Goal: Task Accomplishment & Management: Manage account settings

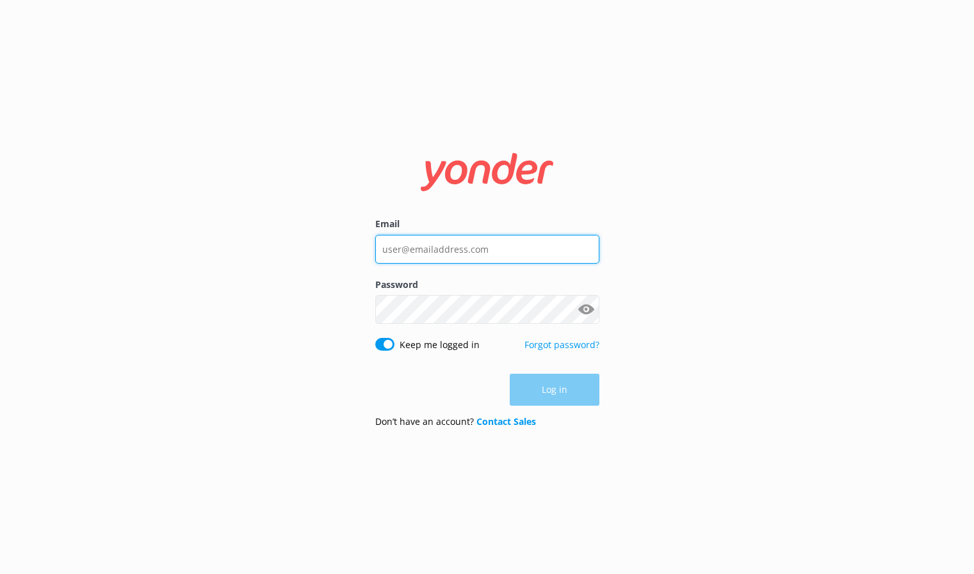
type input "[EMAIL_ADDRESS][DOMAIN_NAME]"
click at [554, 387] on div "Log in" at bounding box center [487, 390] width 224 height 32
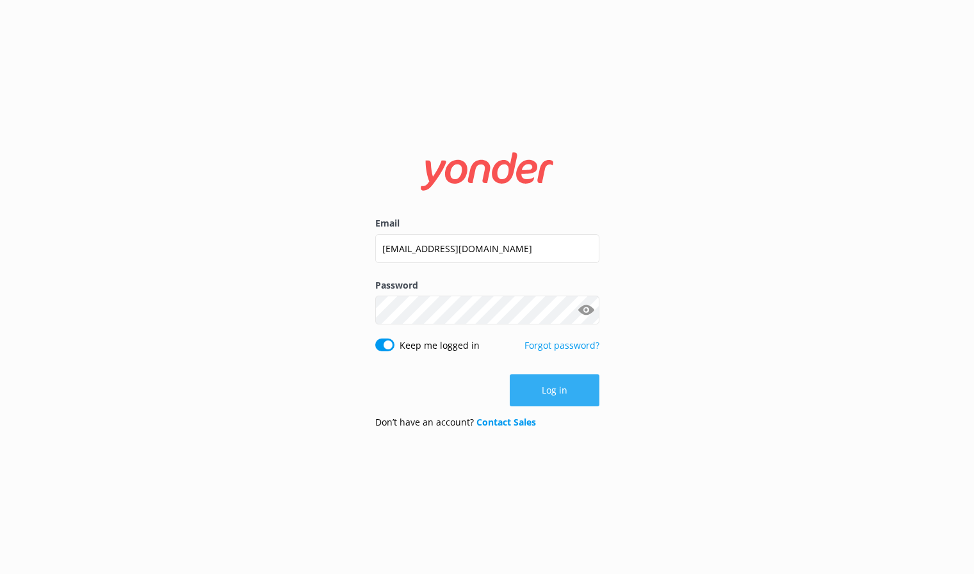
click at [556, 391] on button "Log in" at bounding box center [555, 391] width 90 height 32
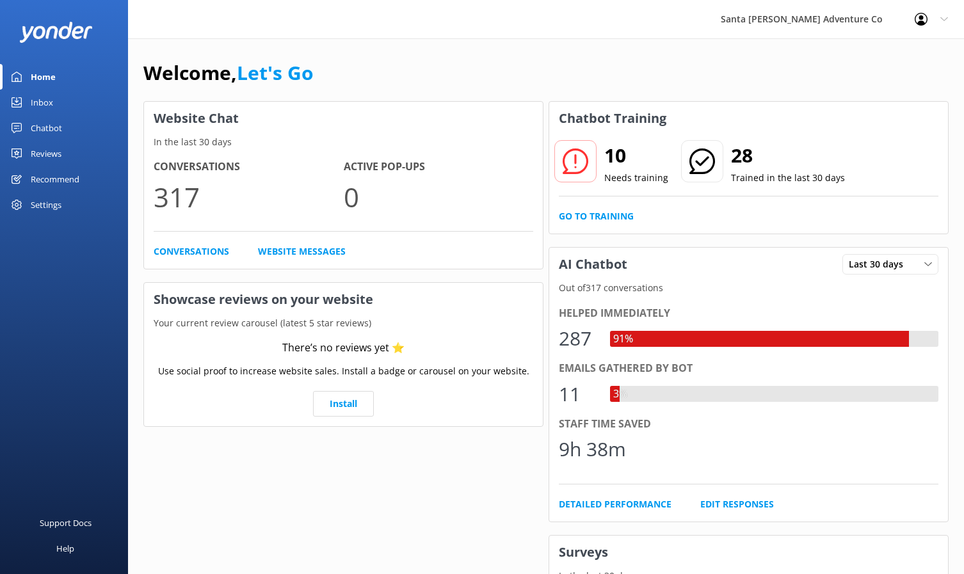
click at [38, 101] on div "Inbox" at bounding box center [42, 103] width 22 height 26
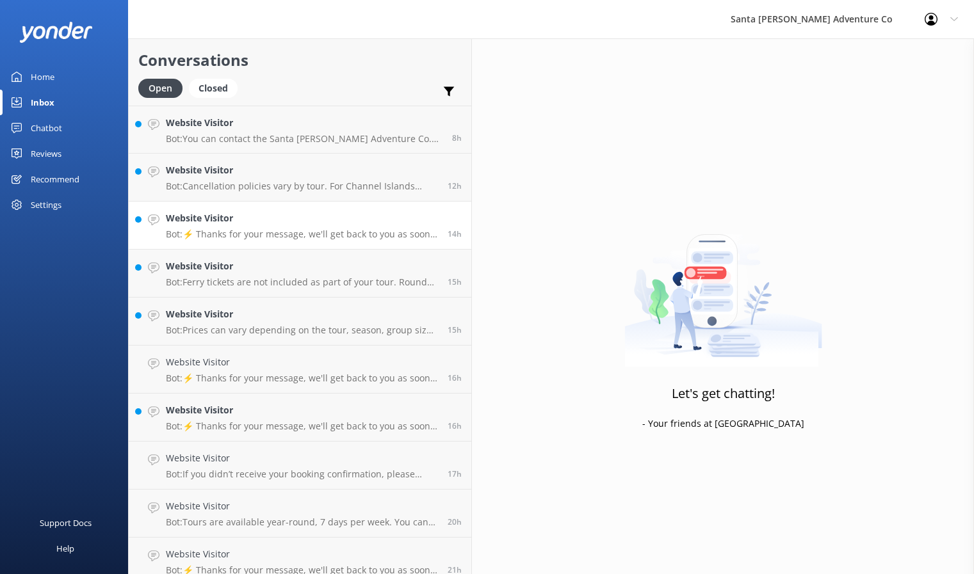
click at [224, 232] on p "Bot: ⚡ Thanks for your message, we'll get back to you as soon as we can. You're…" at bounding box center [302, 235] width 272 height 12
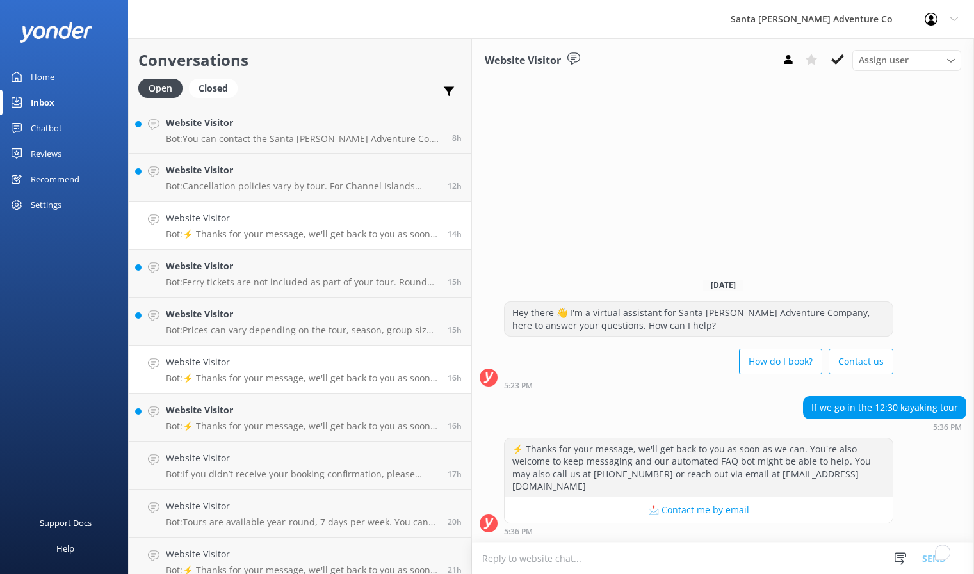
click at [221, 376] on p "Bot: ⚡ Thanks for your message, we'll get back to you as soon as we can. You're…" at bounding box center [302, 379] width 272 height 12
click at [771, 247] on div "Website Visitor Assign user Will [PERSON_NAME] [PERSON_NAME] Let's Go Gabe [DAT…" at bounding box center [723, 306] width 502 height 536
